Goal: Transaction & Acquisition: Book appointment/travel/reservation

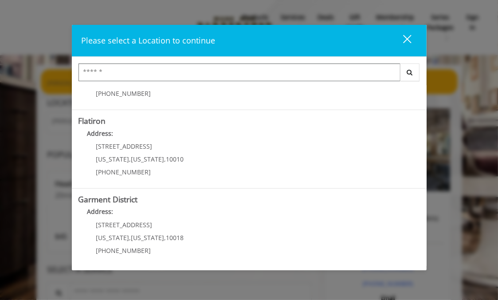
scroll to position [36, 0]
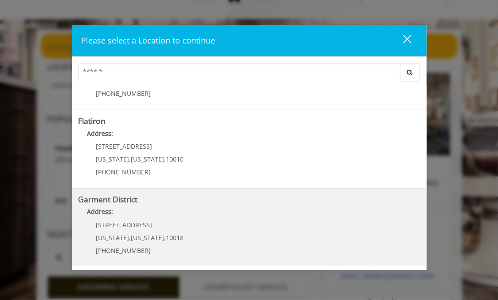
click at [130, 219] on District "Address:" at bounding box center [250, 214] width 342 height 14
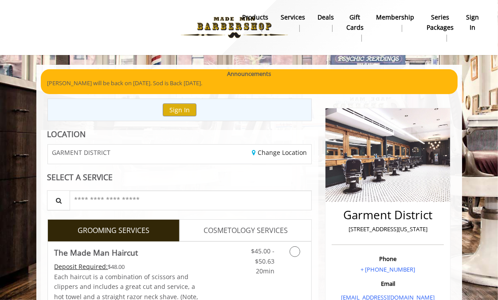
scroll to position [71, 0]
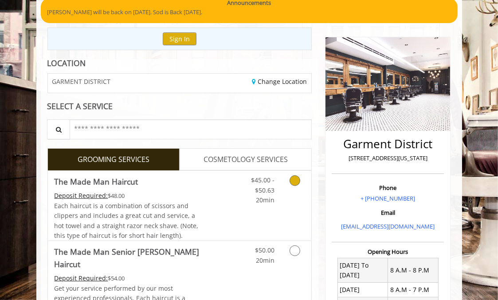
click at [299, 186] on link "Grooming services" at bounding box center [296, 188] width 17 height 34
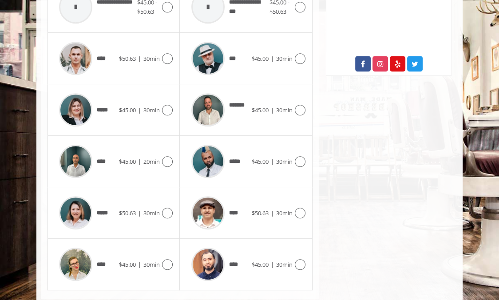
scroll to position [472, 0]
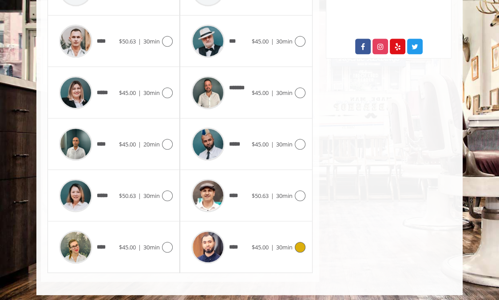
click at [300, 246] on icon at bounding box center [300, 247] width 11 height 11
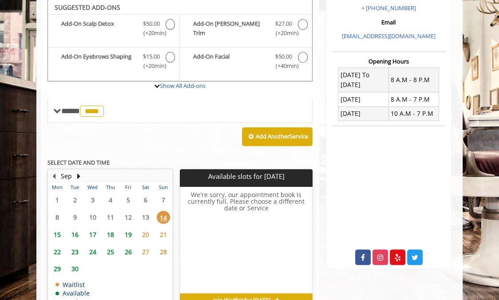
scroll to position [260, 0]
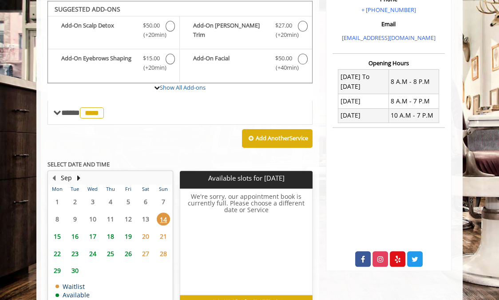
click at [72, 235] on span "16" at bounding box center [74, 236] width 13 height 13
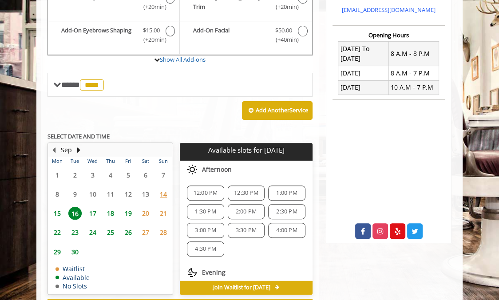
scroll to position [36, 0]
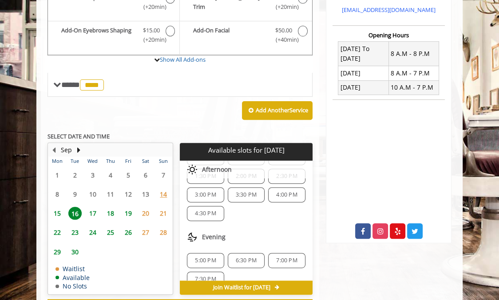
click at [95, 209] on span "17" at bounding box center [92, 213] width 13 height 13
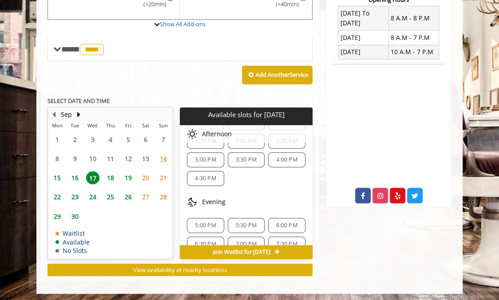
scroll to position [121, 0]
click at [72, 174] on span "16" at bounding box center [74, 177] width 13 height 13
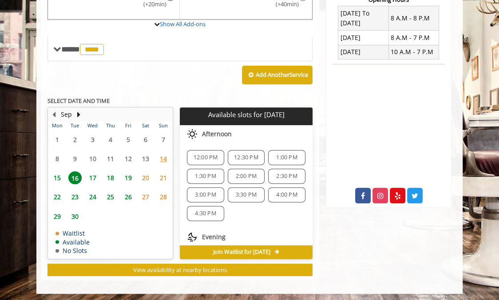
scroll to position [36, 0]
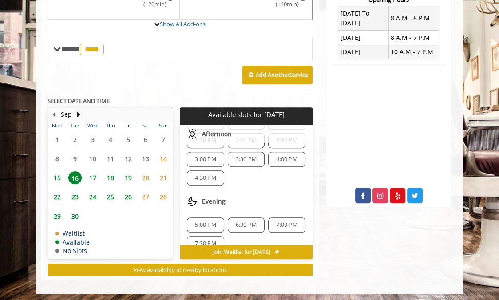
click at [89, 175] on span "17" at bounding box center [92, 177] width 13 height 13
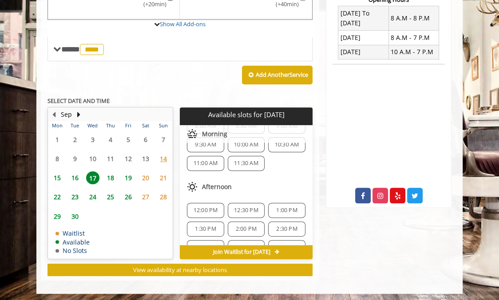
scroll to position [27, 0]
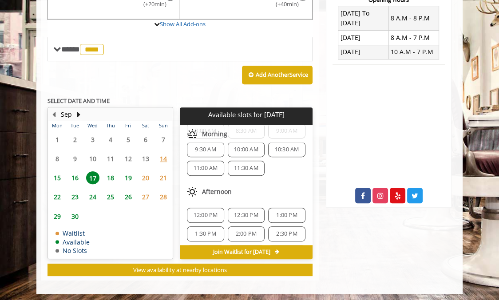
click at [76, 178] on span "16" at bounding box center [74, 177] width 13 height 13
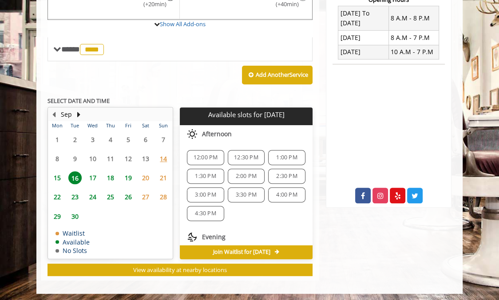
scroll to position [47, 0]
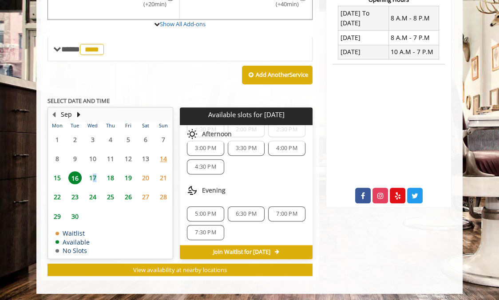
click at [93, 176] on span "17" at bounding box center [92, 177] width 13 height 13
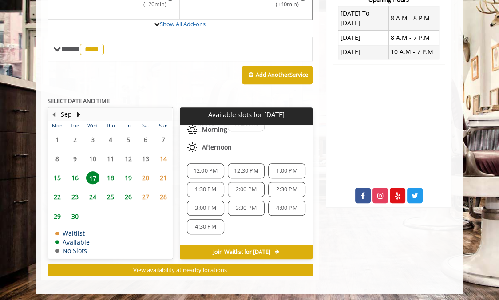
scroll to position [130, 0]
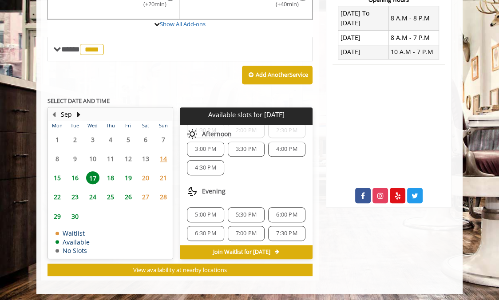
click at [73, 176] on span "16" at bounding box center [74, 177] width 13 height 13
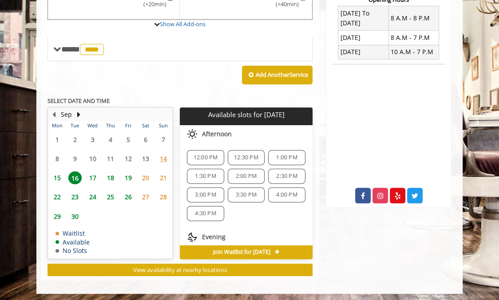
scroll to position [36, 0]
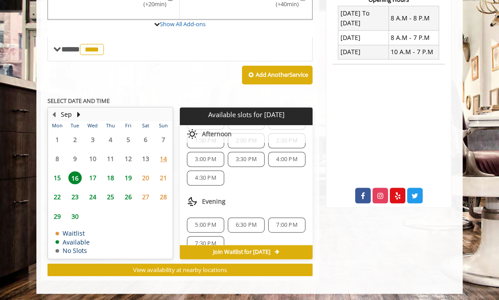
click at [206, 221] on span "5:00 PM" at bounding box center [205, 224] width 21 height 7
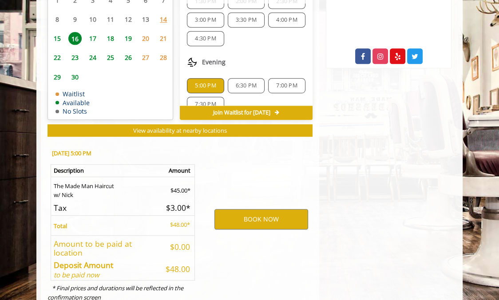
scroll to position [487, 0]
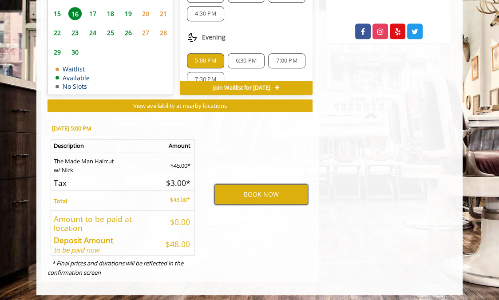
click at [265, 188] on button "BOOK NOW" at bounding box center [261, 194] width 94 height 20
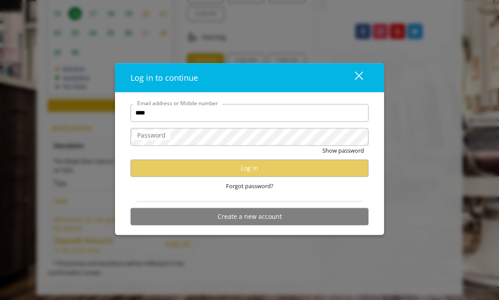
type input "**********"
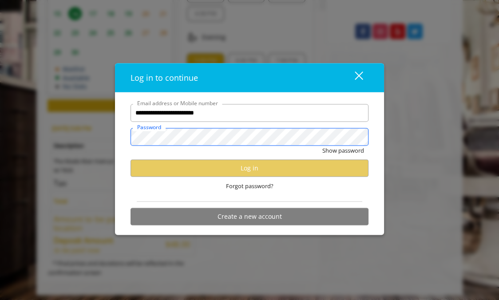
scroll to position [0, 0]
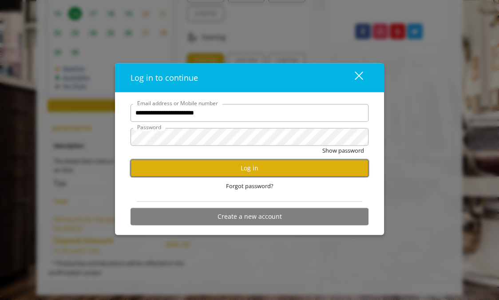
click at [307, 167] on button "Log in" at bounding box center [249, 167] width 238 height 17
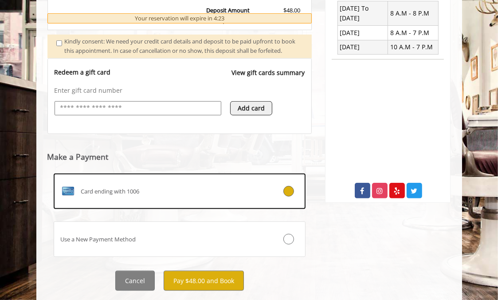
scroll to position [357, 0]
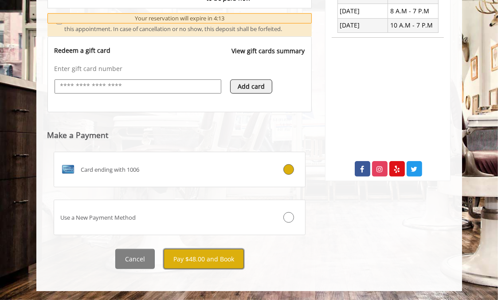
click at [221, 256] on button "Pay $48.00 and Book" at bounding box center [204, 259] width 80 height 20
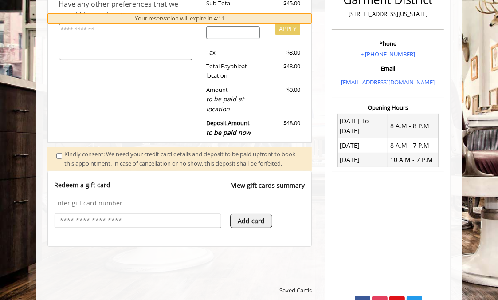
scroll to position [0, 0]
